Goal: Information Seeking & Learning: Find specific fact

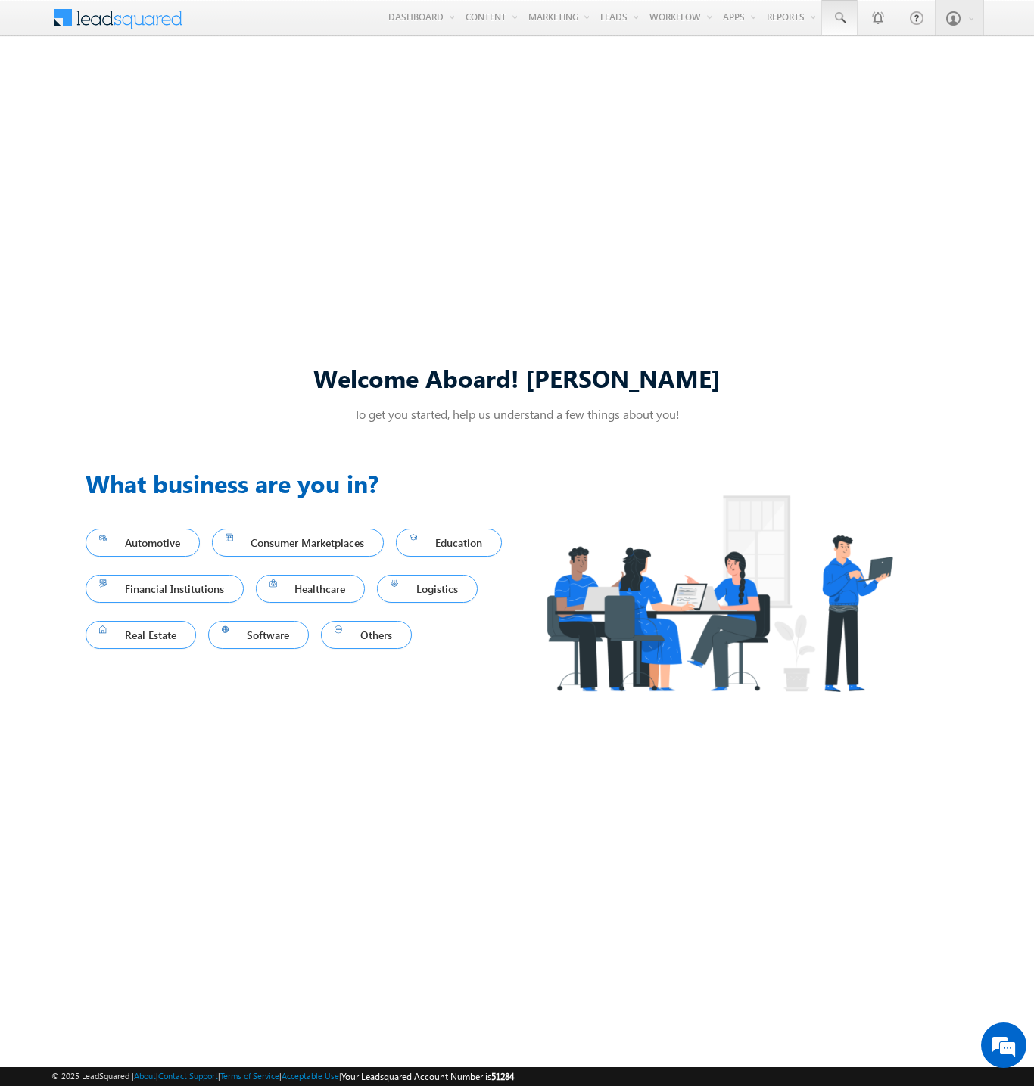
click at [838, 18] on span at bounding box center [839, 18] width 15 height 15
type input "8821031002"
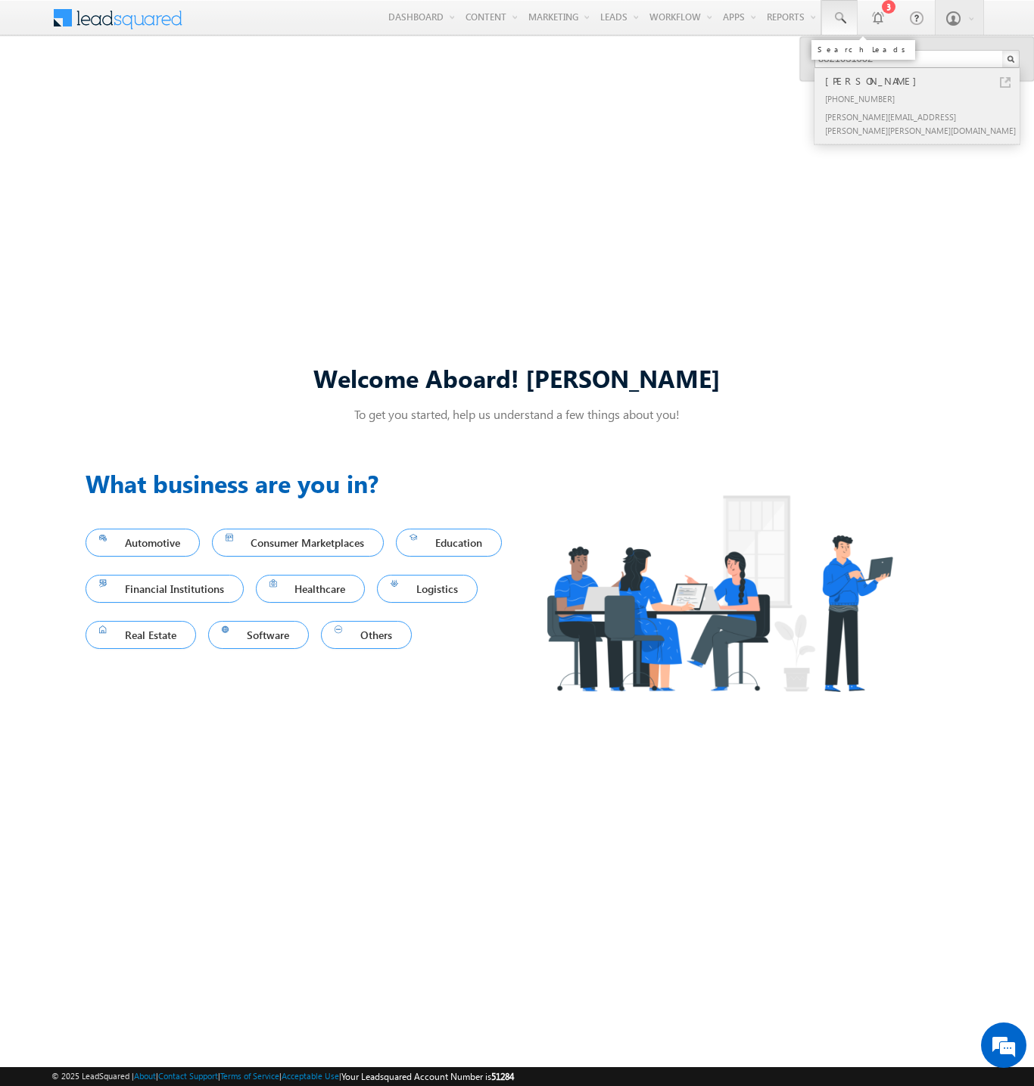
click at [923, 81] on div "[PERSON_NAME]" at bounding box center [923, 81] width 203 height 17
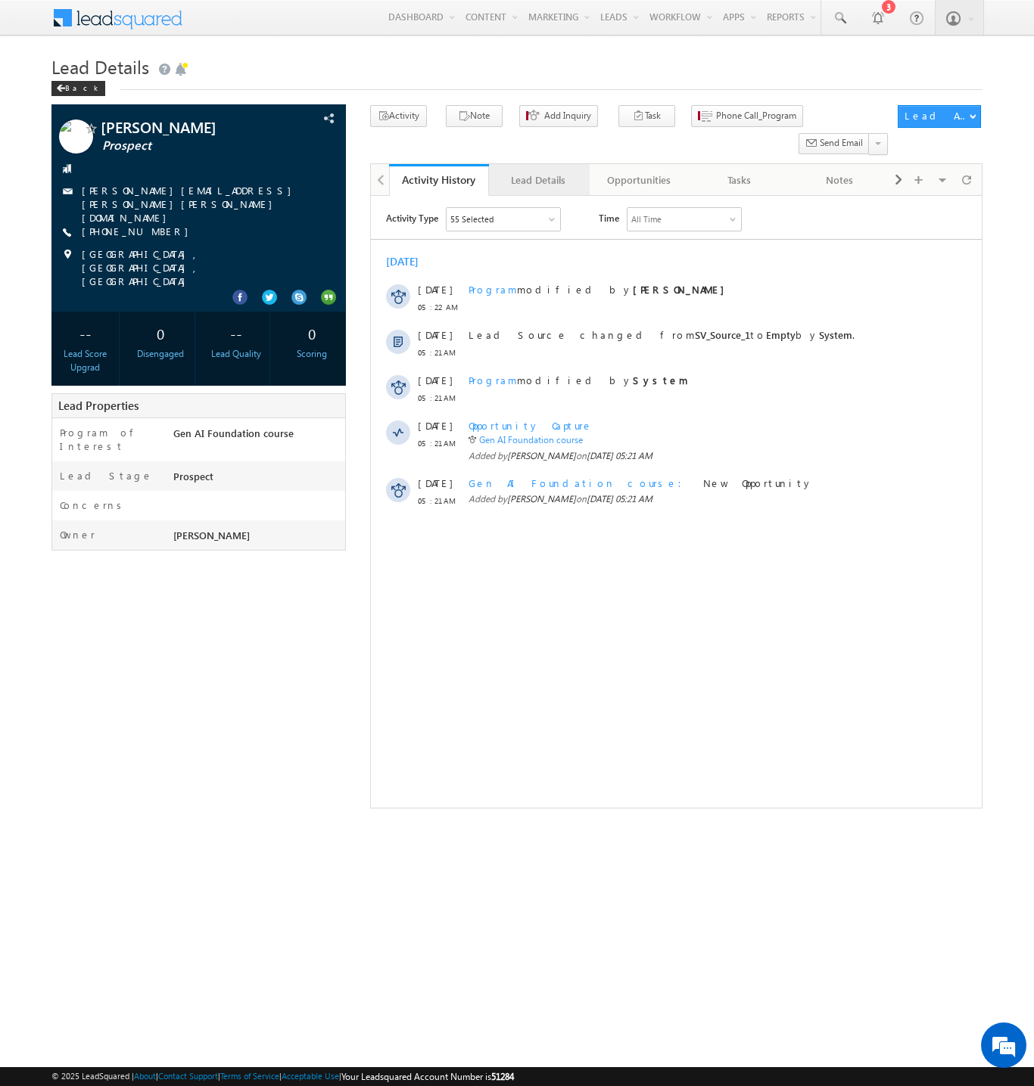
click at [538, 171] on div "Lead Details" at bounding box center [538, 180] width 74 height 18
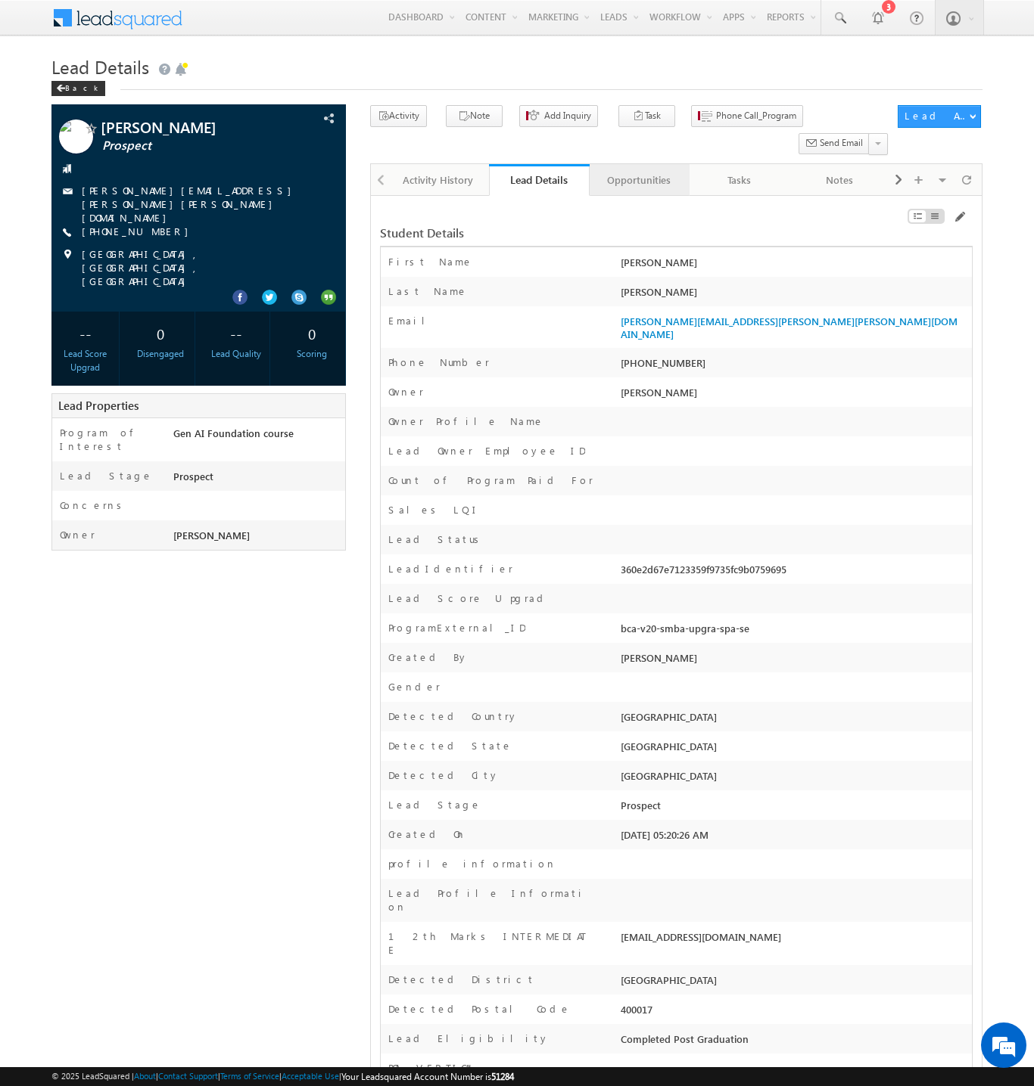
click at [638, 171] on div "Opportunities" at bounding box center [639, 180] width 74 height 18
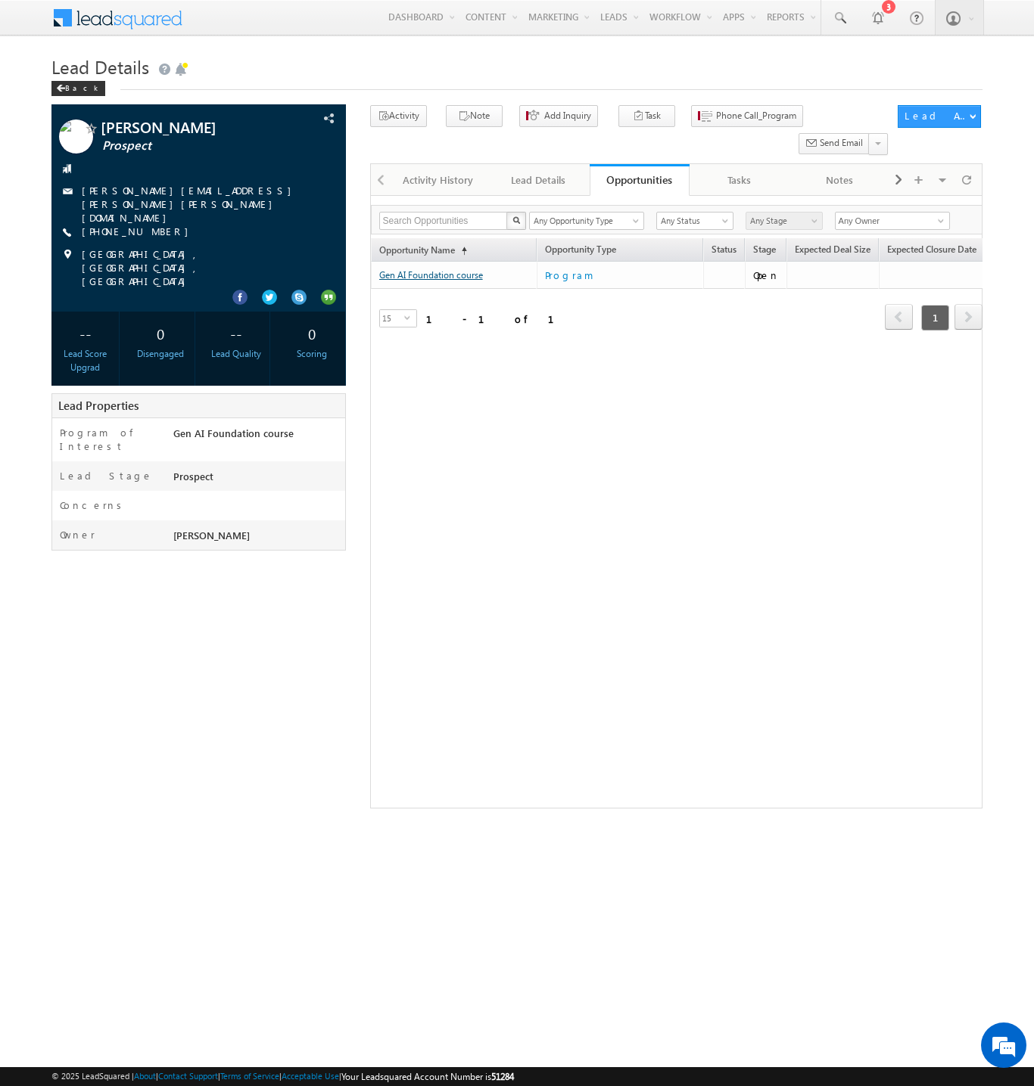
click at [454, 269] on link "Gen AI Foundation course" at bounding box center [431, 274] width 104 height 11
